Goal: Task Accomplishment & Management: Manage account settings

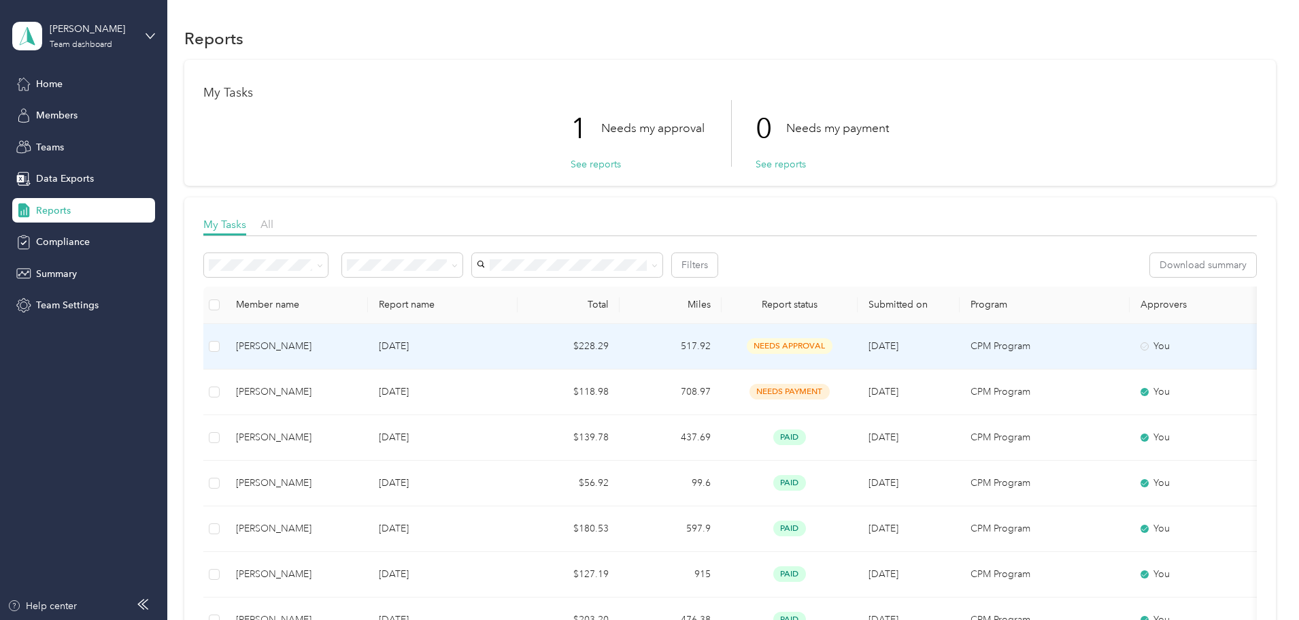
click at [480, 341] on p "[DATE]" at bounding box center [443, 346] width 128 height 15
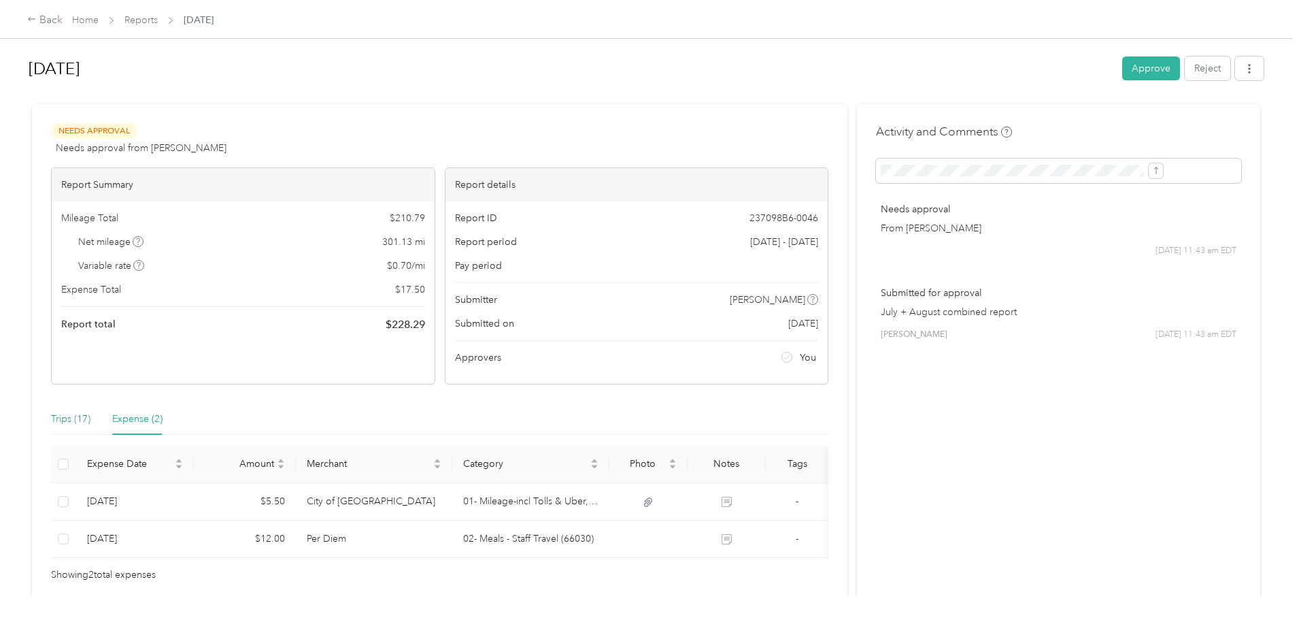
click at [90, 420] on div "Trips (17)" at bounding box center [70, 419] width 39 height 15
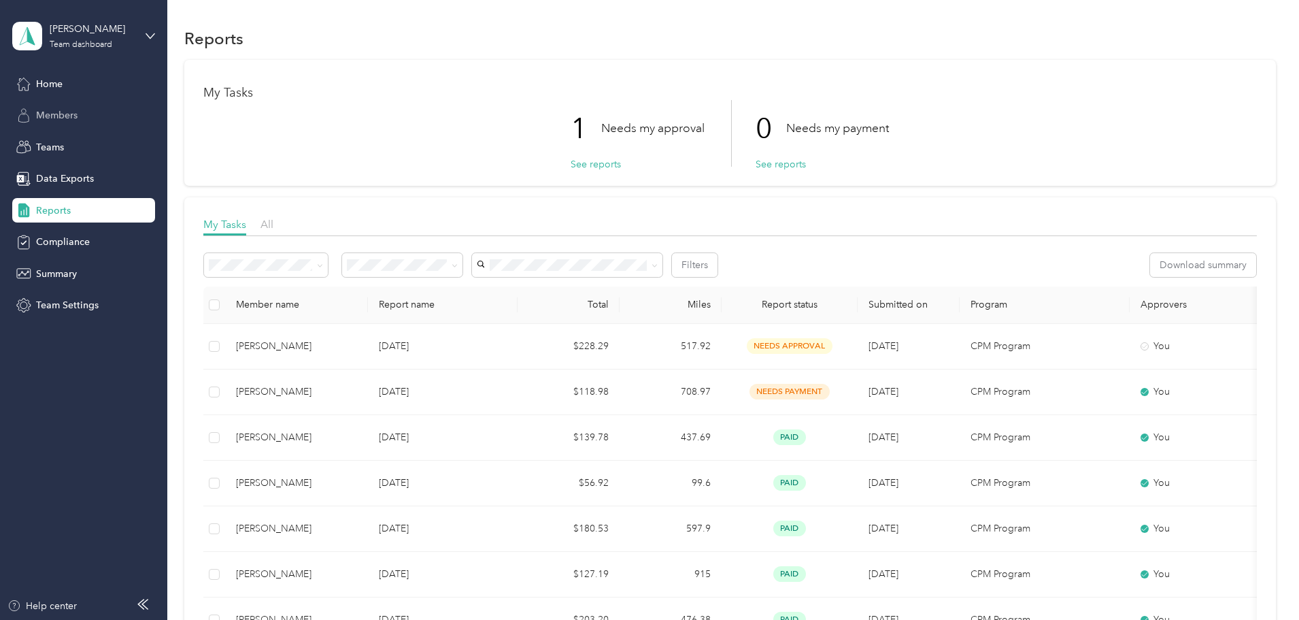
click at [73, 122] on span "Members" at bounding box center [56, 115] width 41 height 14
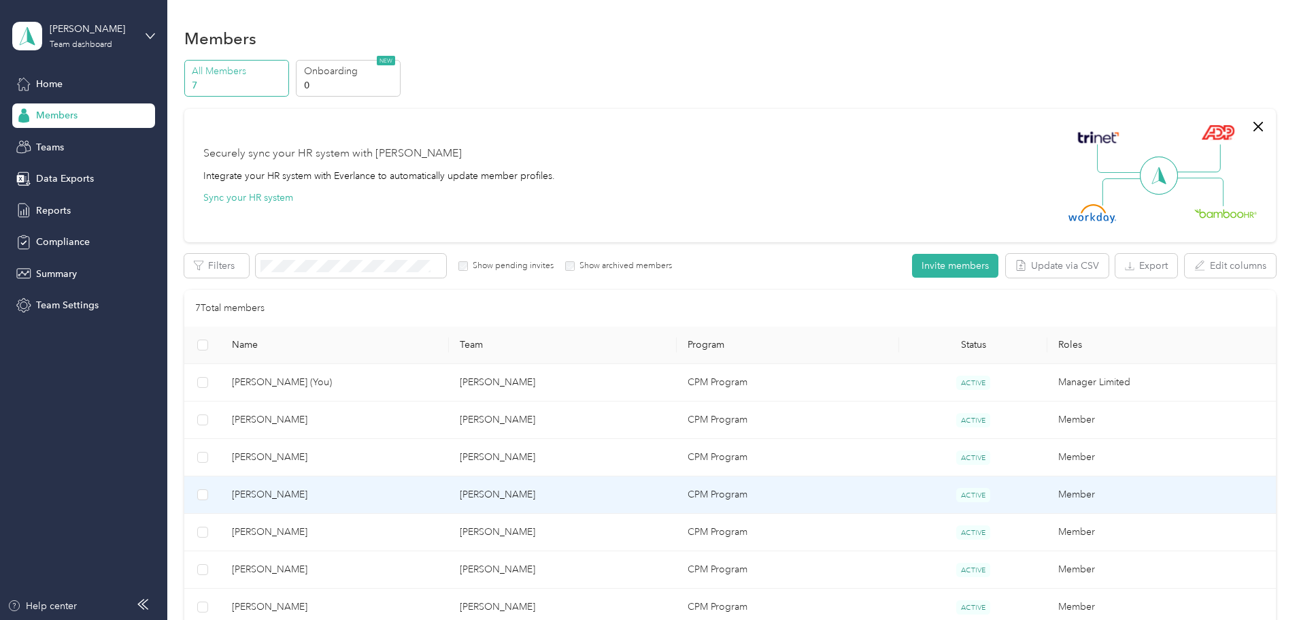
click at [368, 497] on span "[PERSON_NAME]" at bounding box center [335, 494] width 206 height 15
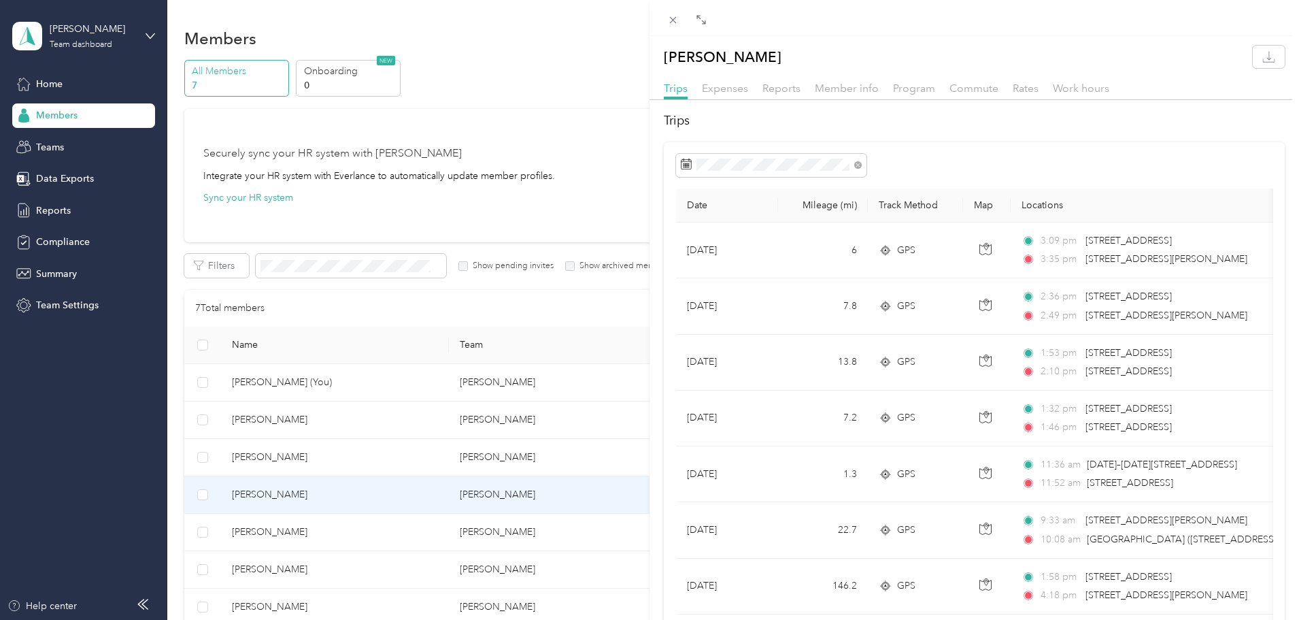
drag, startPoint x: 969, startPoint y: 88, endPoint x: 971, endPoint y: 106, distance: 18.6
click at [969, 87] on span "Commute" at bounding box center [974, 88] width 49 height 13
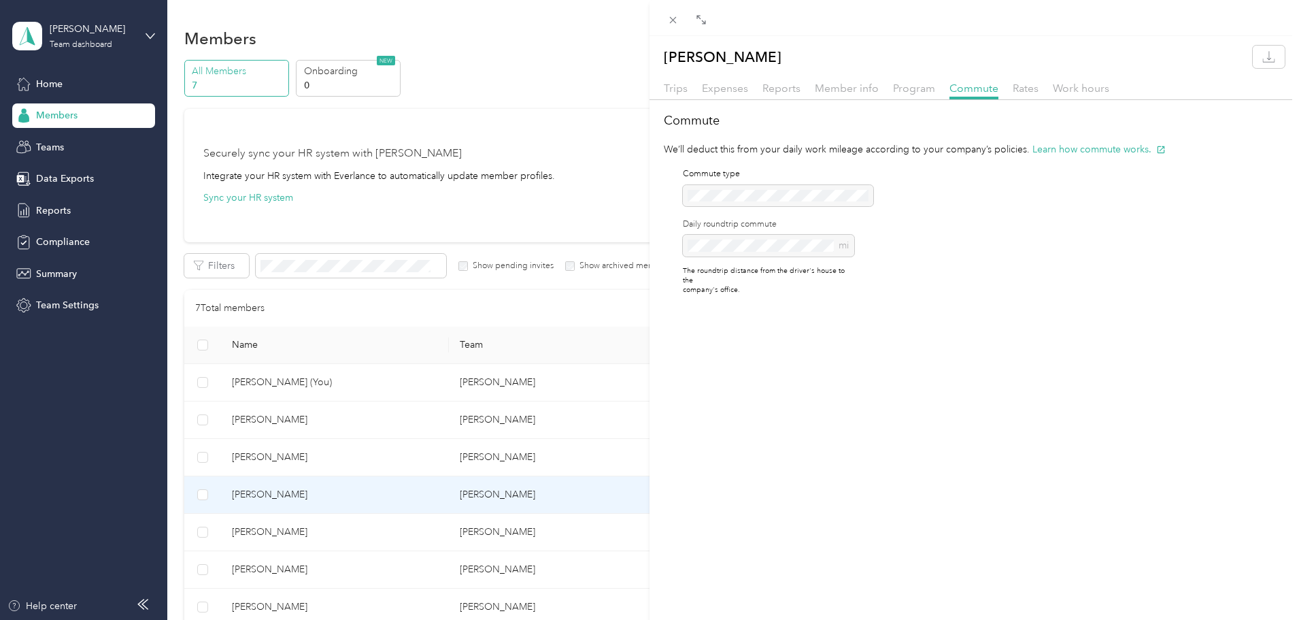
click at [46, 146] on div "[PERSON_NAME] Trips Expenses Reports Member info Program Commute Rates Work hou…" at bounding box center [649, 310] width 1299 height 620
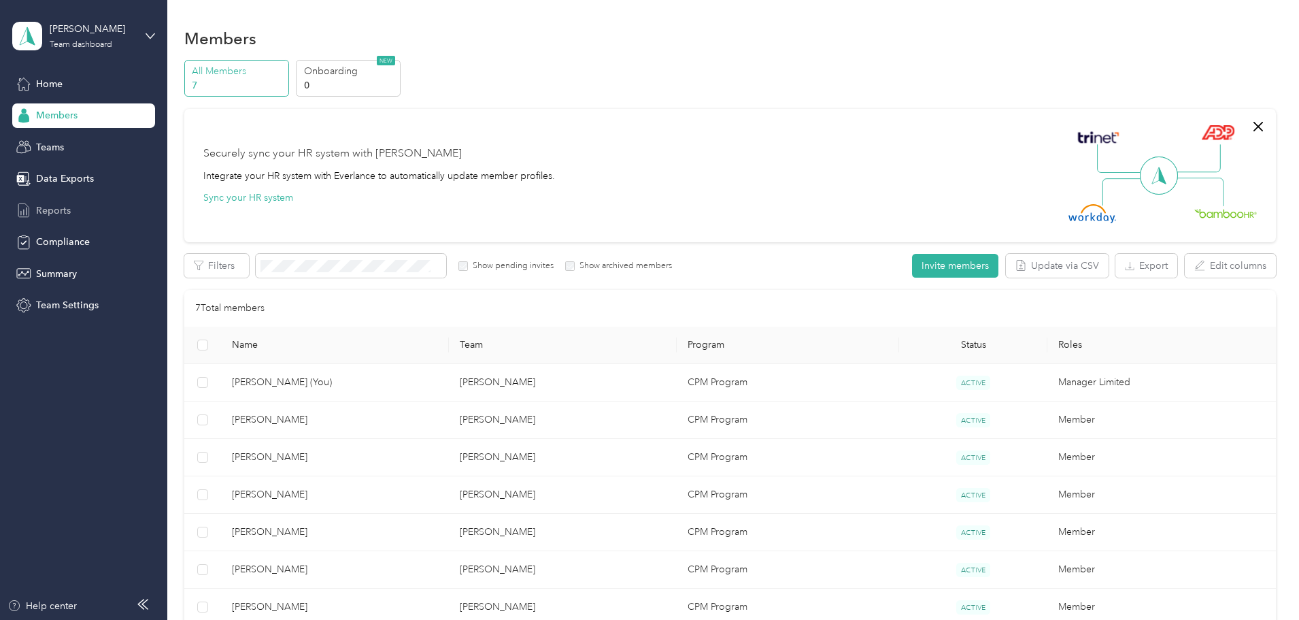
click at [63, 214] on span "Reports" at bounding box center [53, 210] width 35 height 14
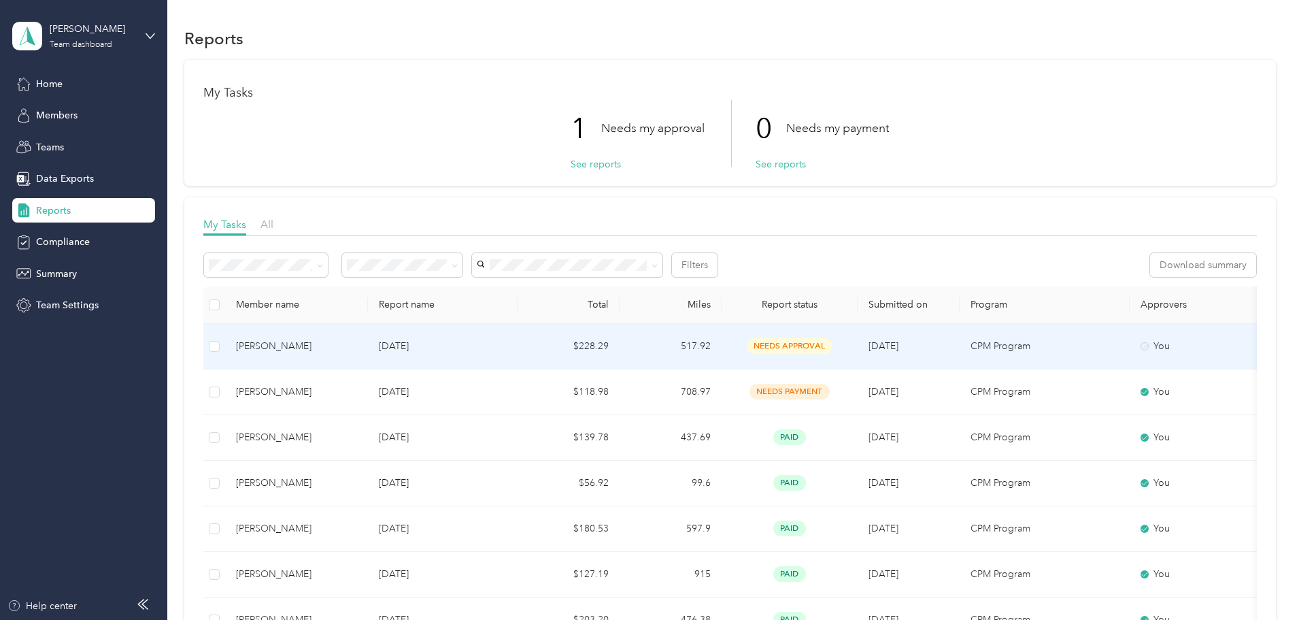
click at [501, 343] on p "[DATE]" at bounding box center [443, 346] width 128 height 15
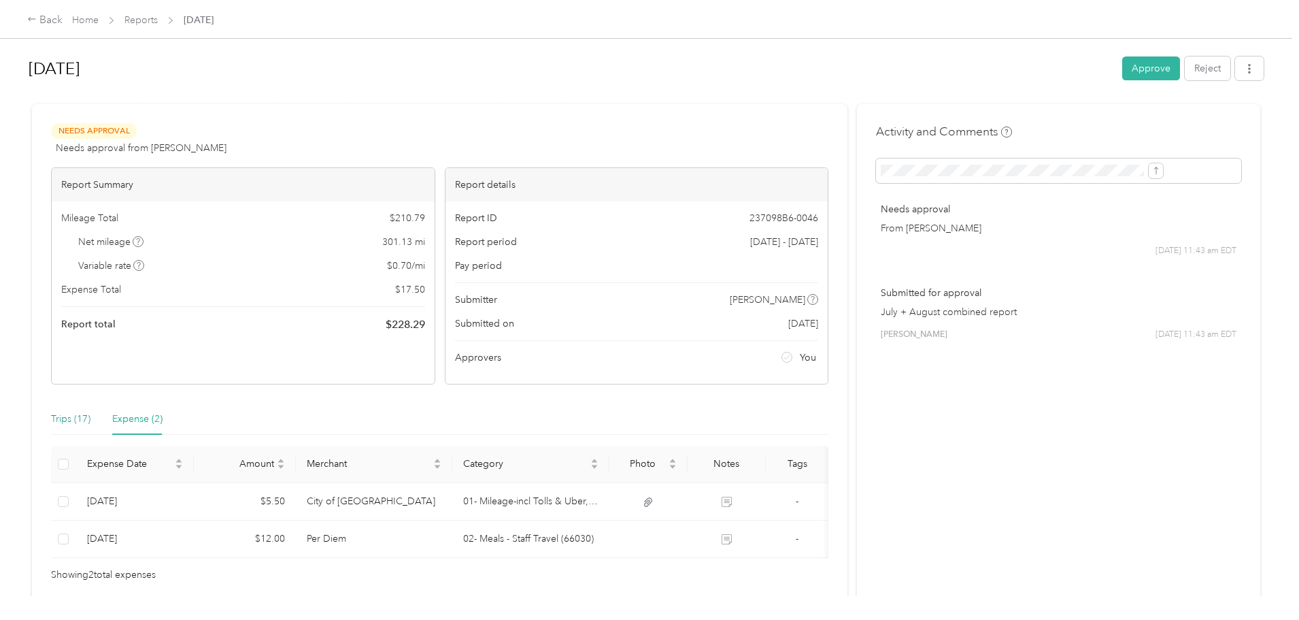
click at [90, 416] on div "Trips (17)" at bounding box center [70, 419] width 39 height 15
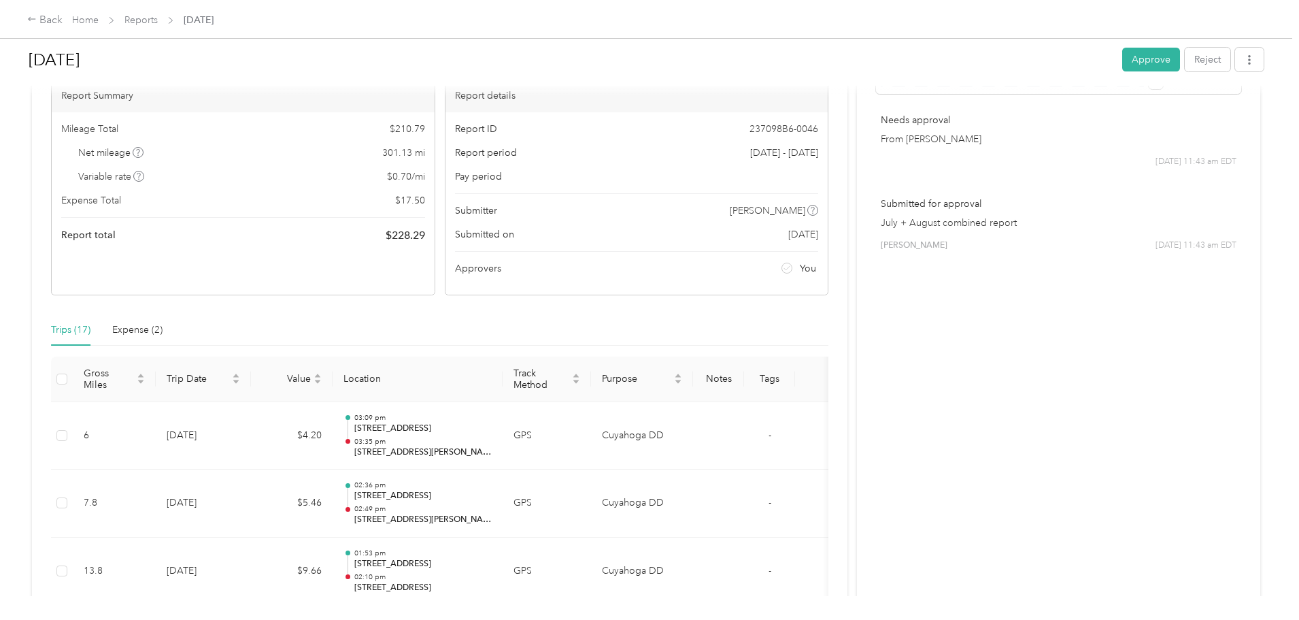
scroll to position [69, 0]
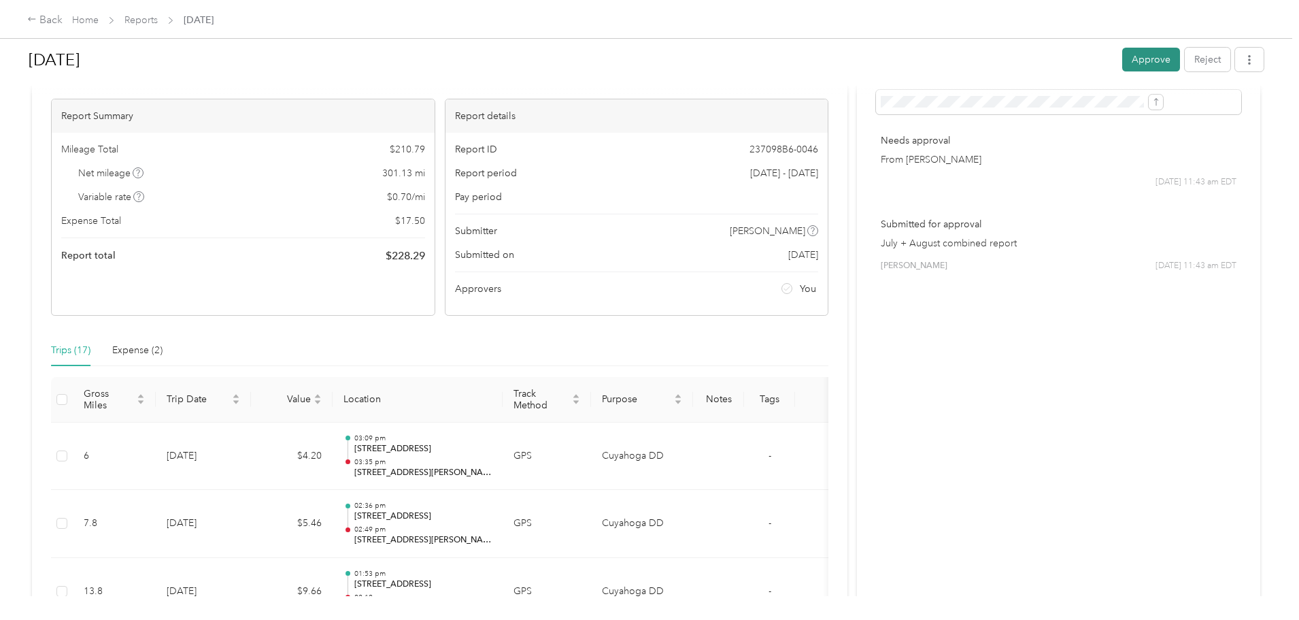
click at [1122, 53] on button "Approve" at bounding box center [1151, 60] width 58 height 24
